Goal: Task Accomplishment & Management: Use online tool/utility

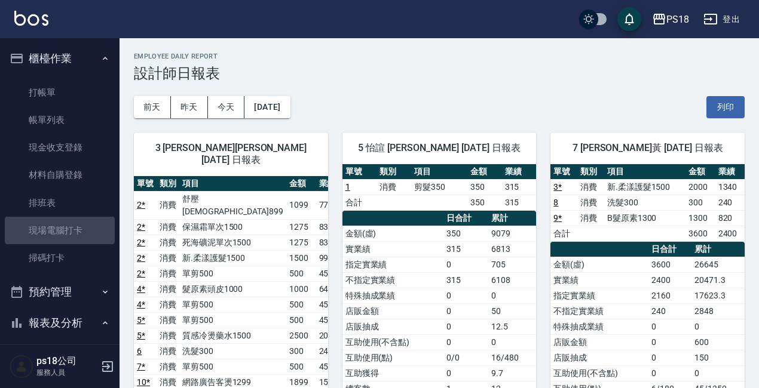
drag, startPoint x: 65, startPoint y: 224, endPoint x: 234, endPoint y: 225, distance: 169.0
click at [66, 224] on link "現場電腦打卡" at bounding box center [60, 230] width 110 height 27
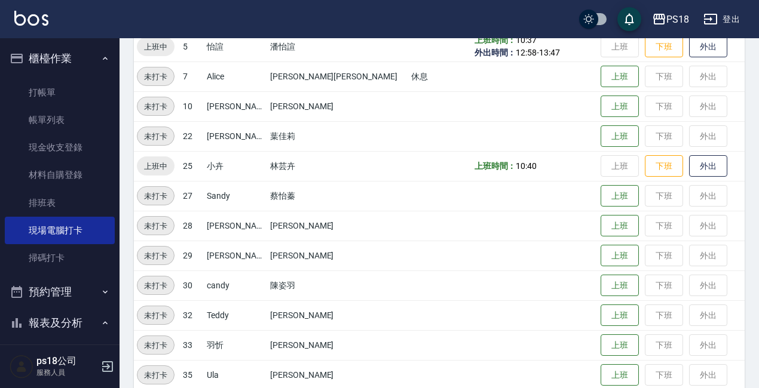
scroll to position [239, 0]
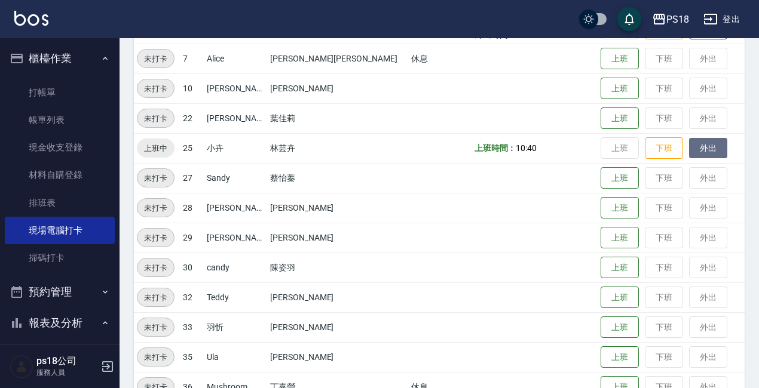
click at [689, 155] on button "外出" at bounding box center [708, 148] width 38 height 21
click at [693, 146] on button "歸來" at bounding box center [708, 148] width 38 height 21
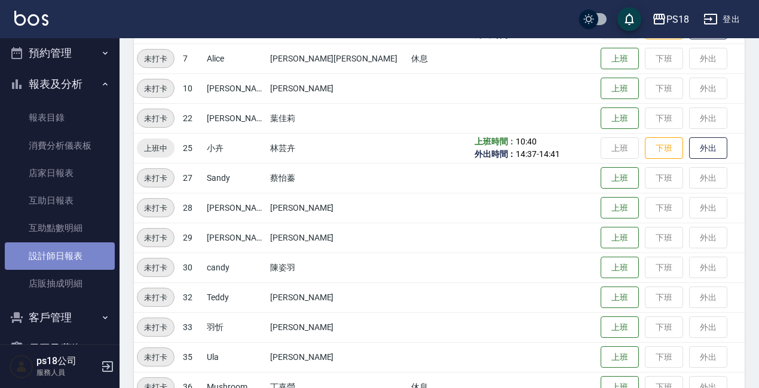
click at [62, 256] on link "設計師日報表" at bounding box center [60, 255] width 110 height 27
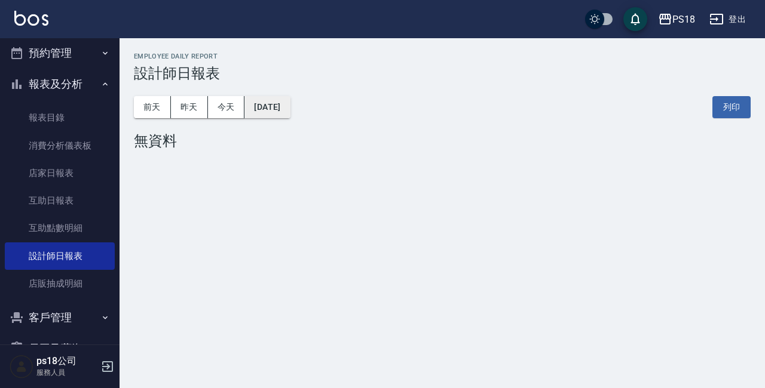
click at [290, 103] on button "[DATE]" at bounding box center [266, 107] width 45 height 22
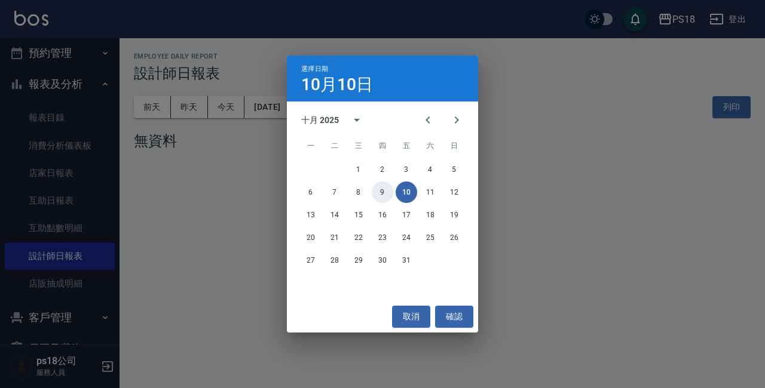
click at [381, 192] on button "9" at bounding box center [383, 193] width 22 height 22
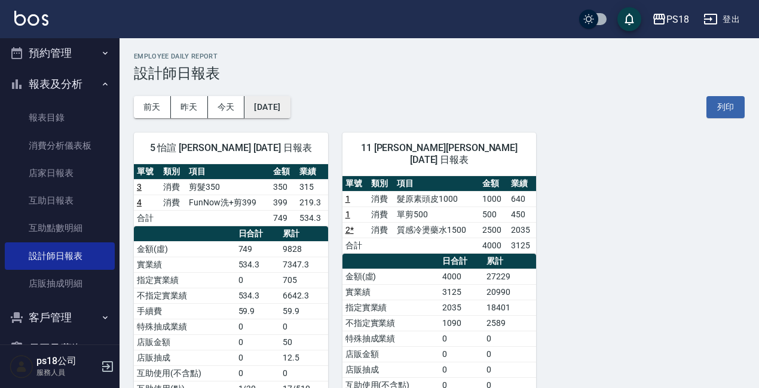
click at [288, 114] on button "[DATE]" at bounding box center [266, 107] width 45 height 22
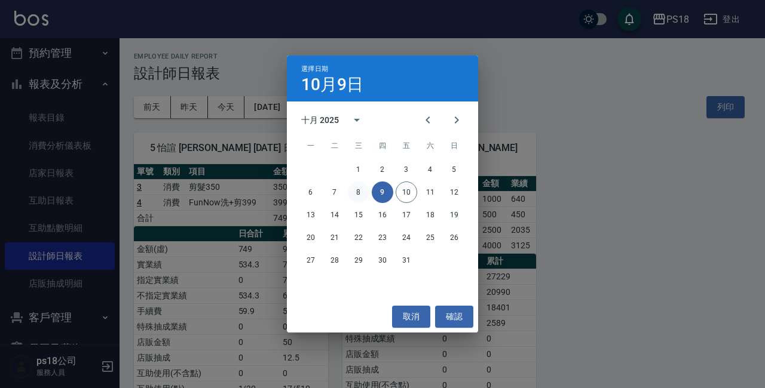
click at [360, 192] on button "8" at bounding box center [359, 193] width 22 height 22
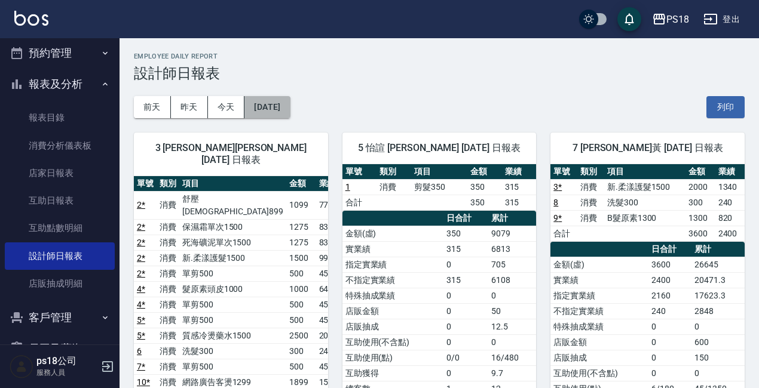
click at [290, 102] on button "[DATE]" at bounding box center [266, 107] width 45 height 22
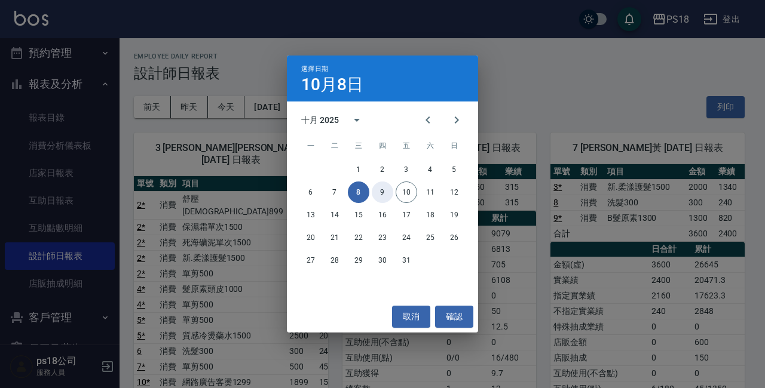
click at [382, 192] on button "9" at bounding box center [383, 193] width 22 height 22
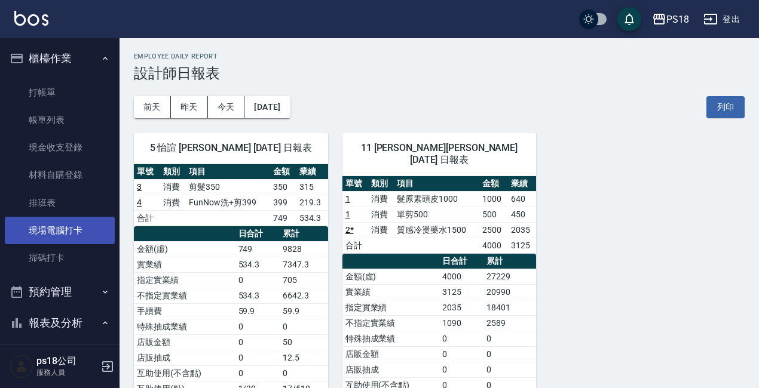
click at [73, 226] on link "現場電腦打卡" at bounding box center [60, 230] width 110 height 27
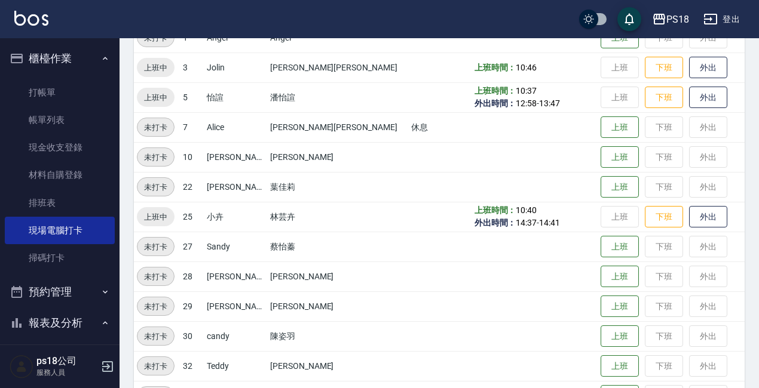
scroll to position [239, 0]
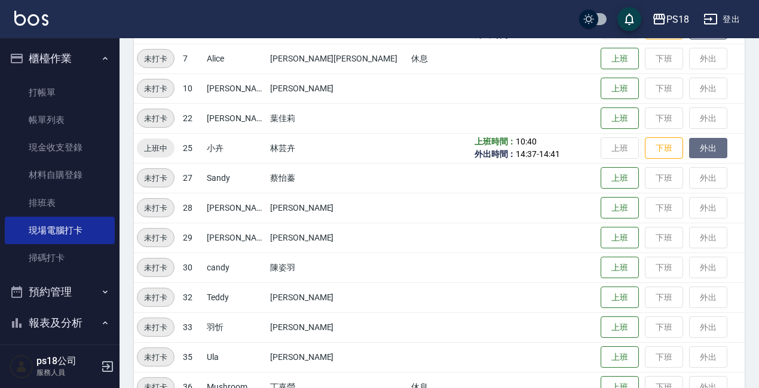
click at [689, 153] on button "外出" at bounding box center [708, 148] width 38 height 21
click at [689, 152] on button "歸來" at bounding box center [708, 148] width 38 height 21
